Goal: Task Accomplishment & Management: Manage account settings

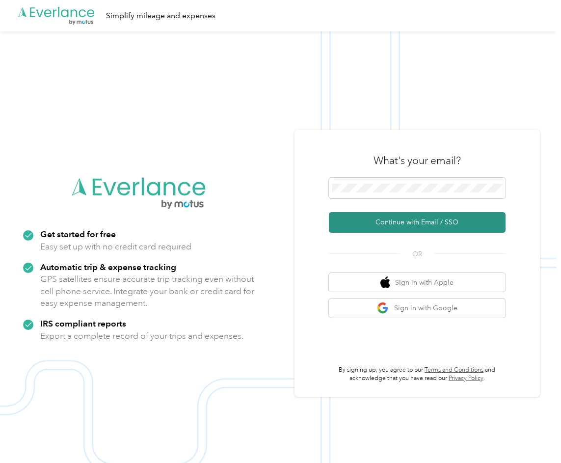
click at [428, 221] on button "Continue with Email / SSO" at bounding box center [417, 222] width 177 height 21
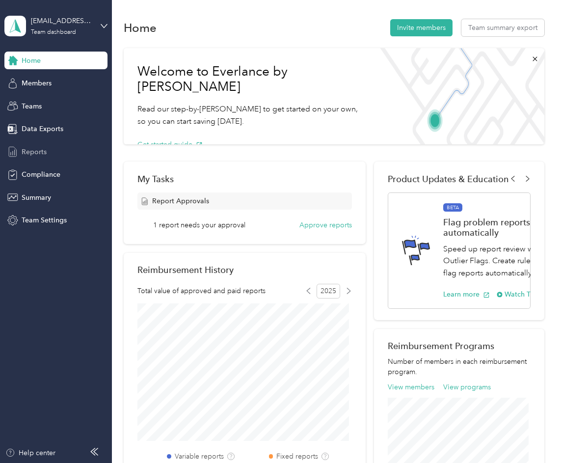
click at [41, 154] on span "Reports" at bounding box center [34, 152] width 25 height 10
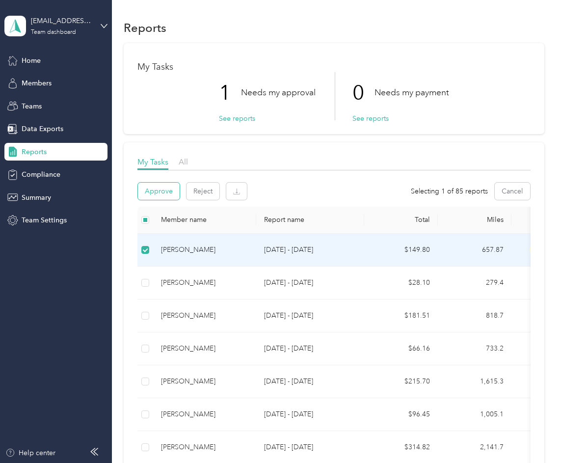
click at [149, 189] on button "Approve" at bounding box center [159, 190] width 42 height 17
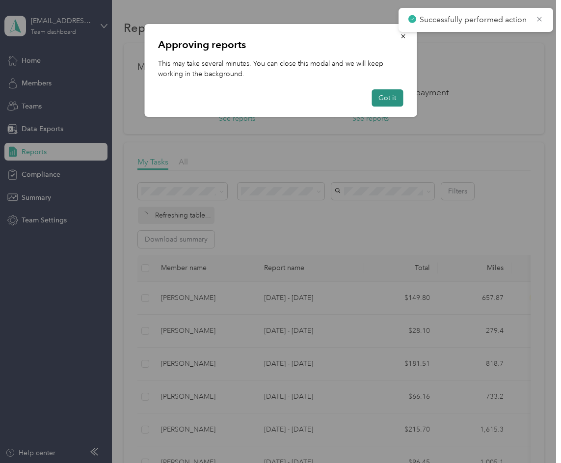
click at [388, 95] on button "Got it" at bounding box center [386, 97] width 31 height 17
